Goal: Transaction & Acquisition: Subscribe to service/newsletter

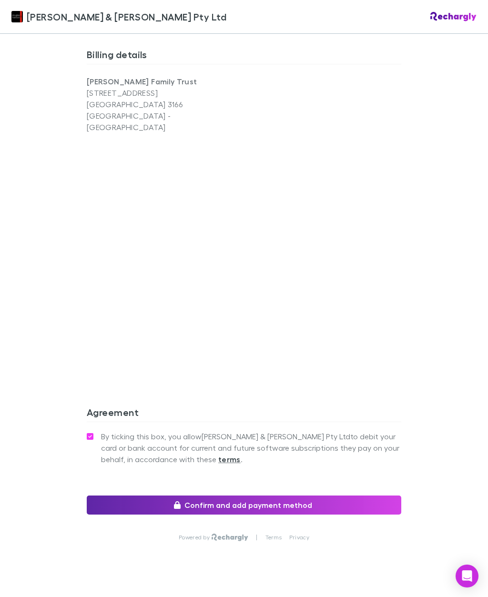
scroll to position [631, 0]
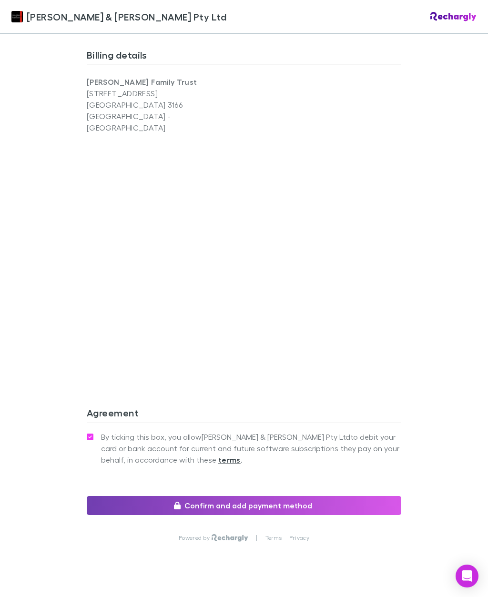
click at [241, 496] on button "Confirm and add payment method" at bounding box center [244, 505] width 314 height 19
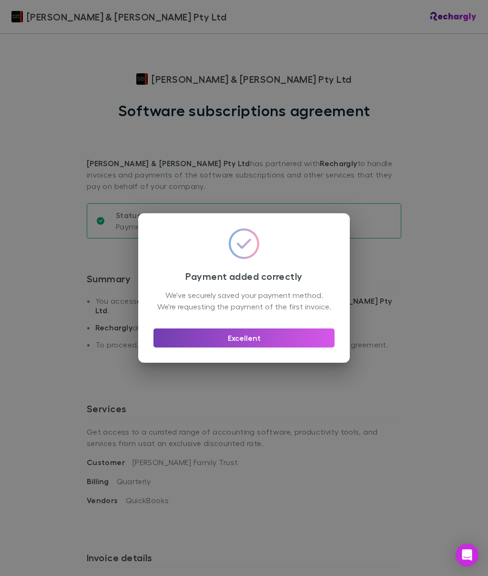
click at [260, 343] on button "Excellent" at bounding box center [243, 338] width 181 height 19
